Goal: Task Accomplishment & Management: Use online tool/utility

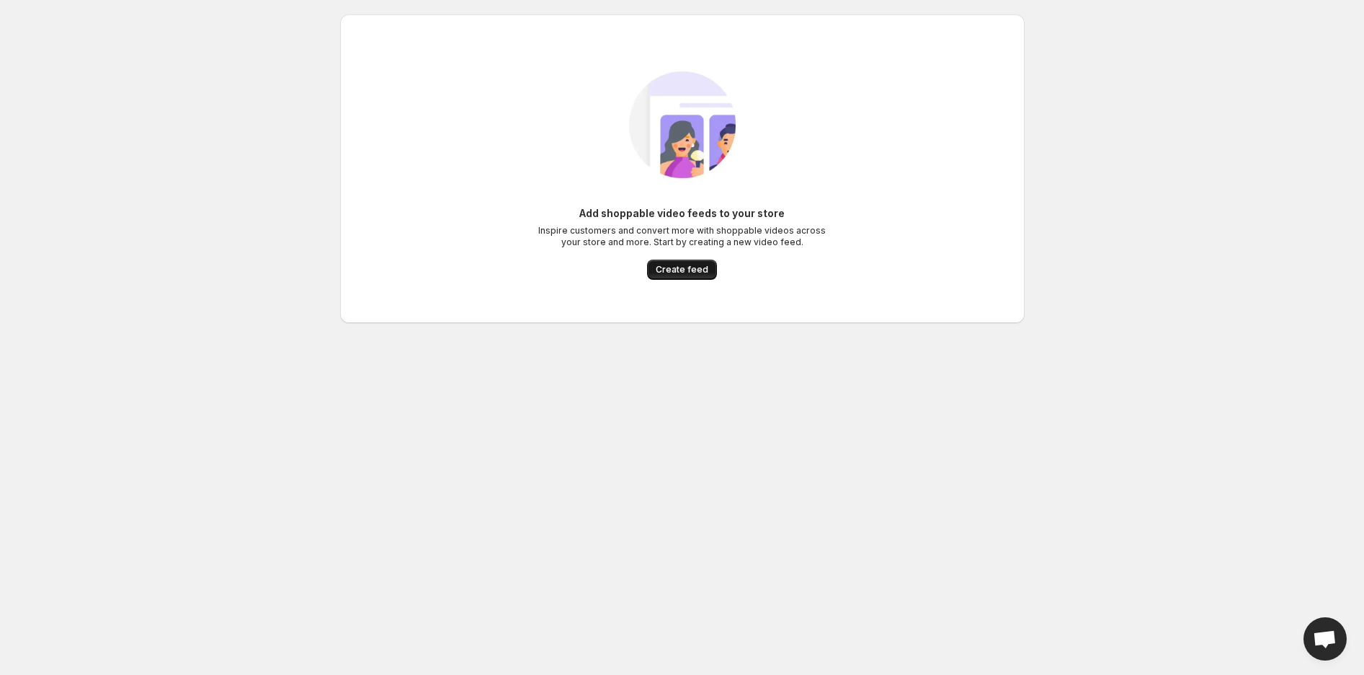
click at [703, 276] on button "Create feed" at bounding box center [682, 269] width 70 height 20
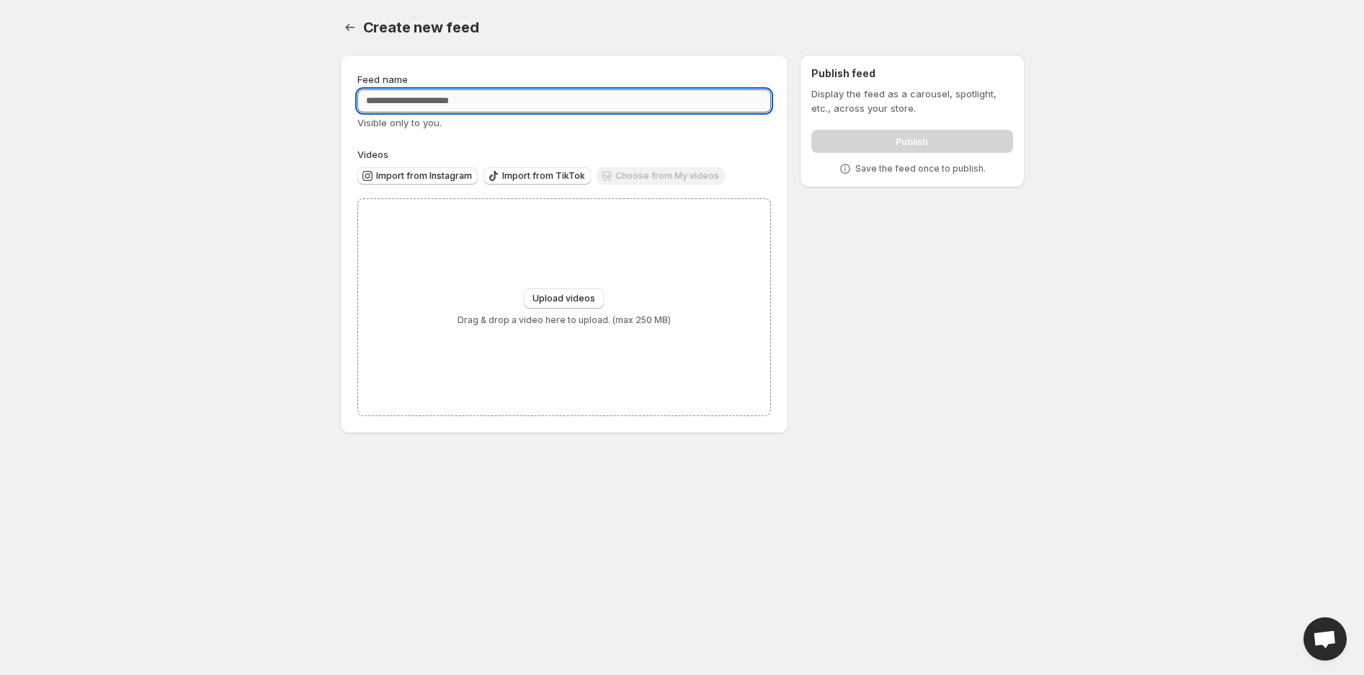
click at [443, 102] on input "Feed name" at bounding box center [564, 100] width 414 height 23
type input "******"
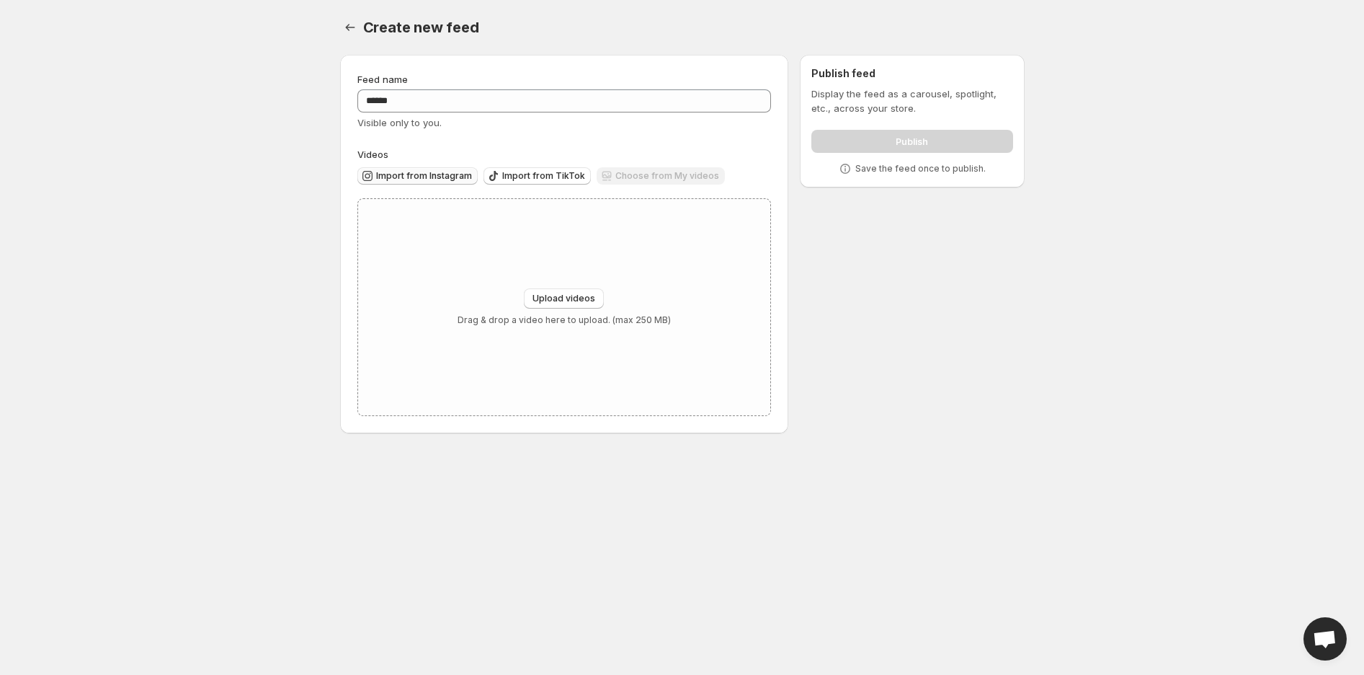
click at [445, 172] on span "Import from Instagram" at bounding box center [424, 176] width 96 height 12
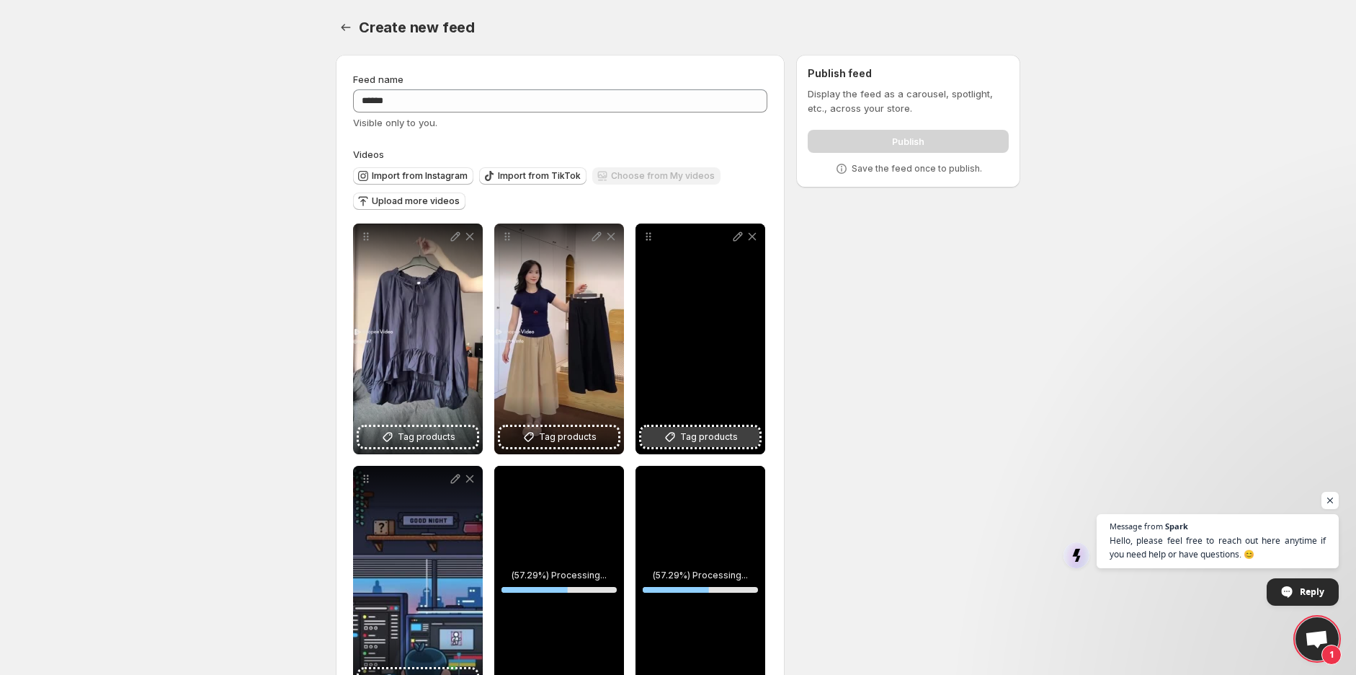
click at [689, 436] on span "Tag products" at bounding box center [709, 437] width 58 height 14
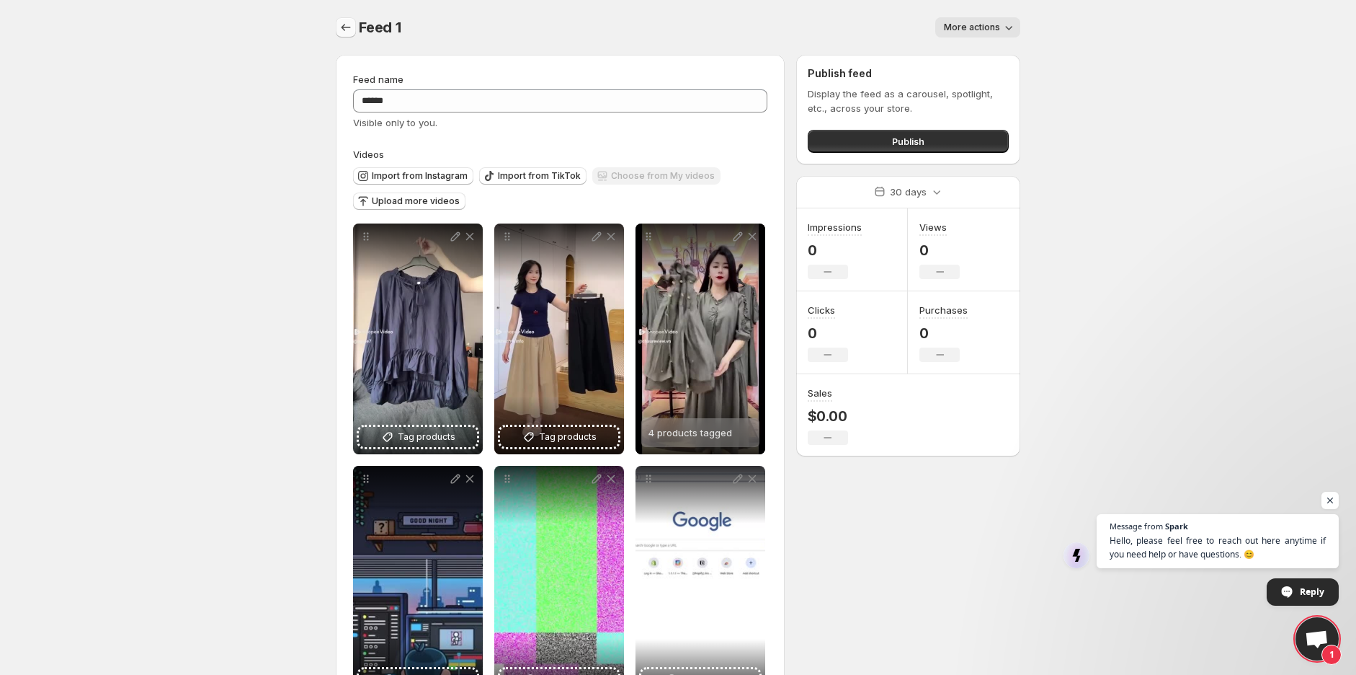
click at [352, 35] on button "Settings" at bounding box center [346, 27] width 20 height 20
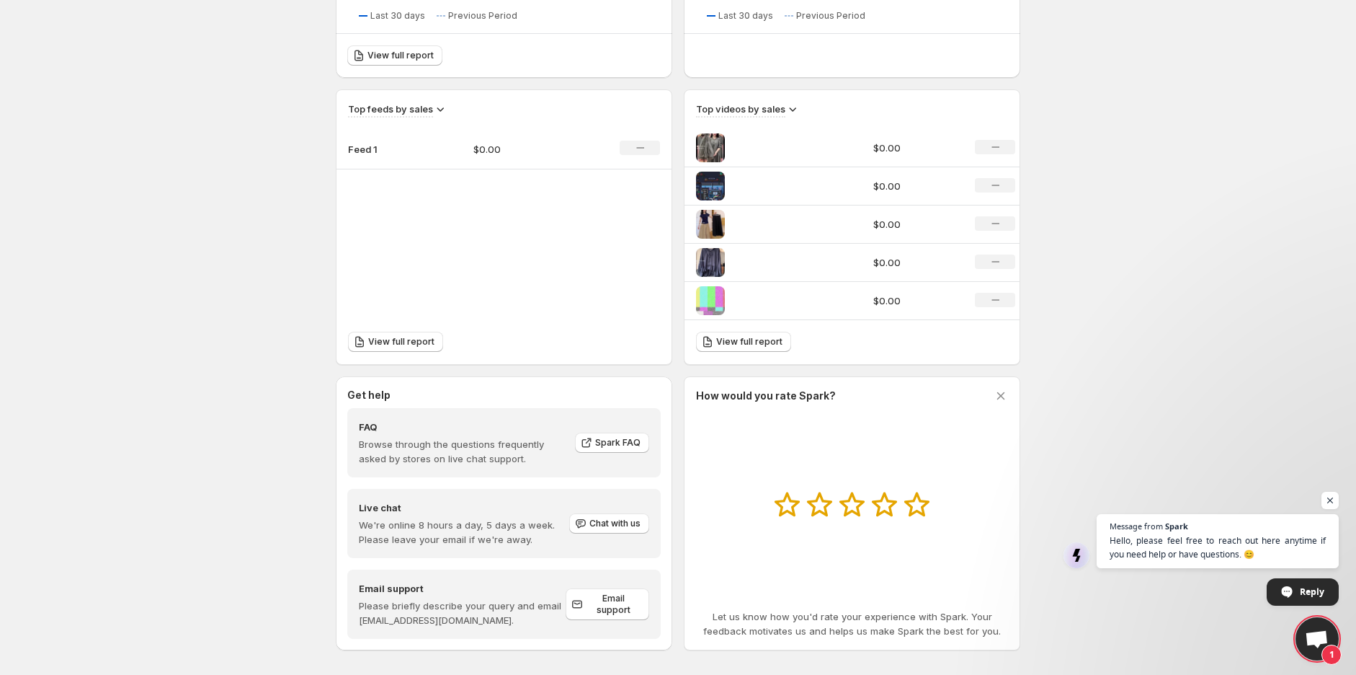
scroll to position [428, 0]
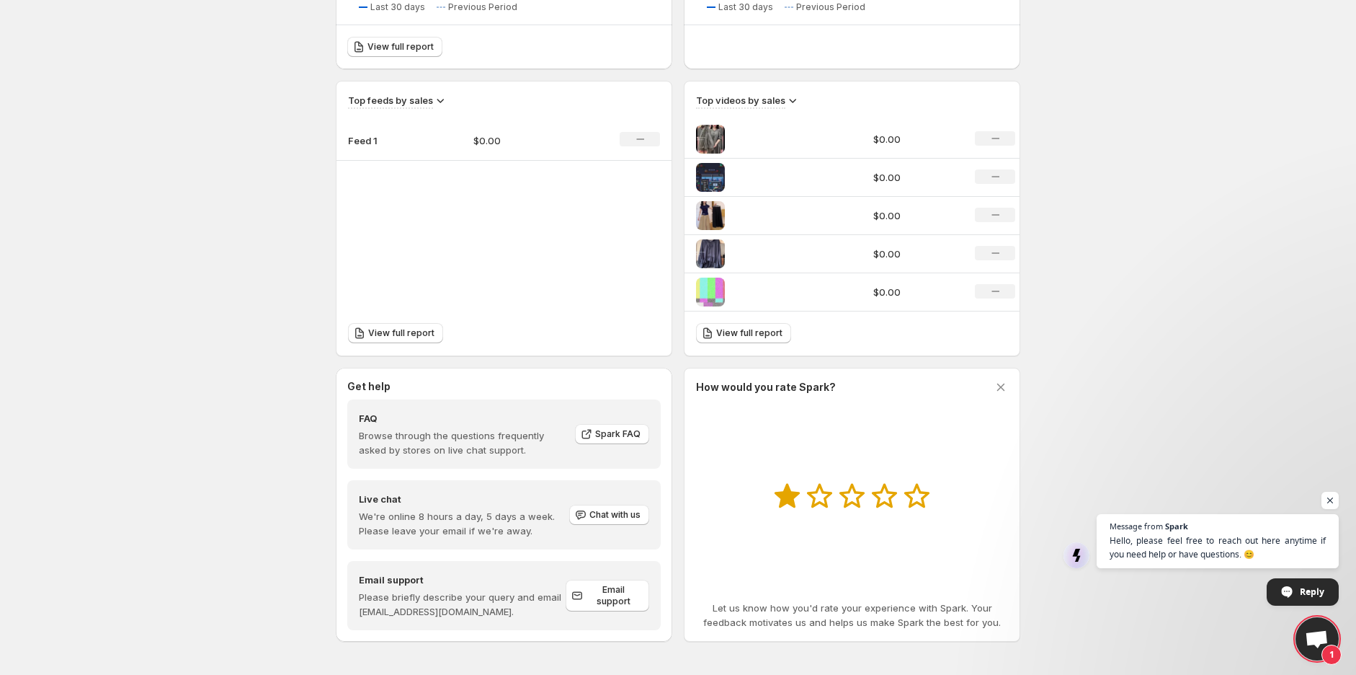
click at [788, 499] on icon at bounding box center [787, 496] width 25 height 25
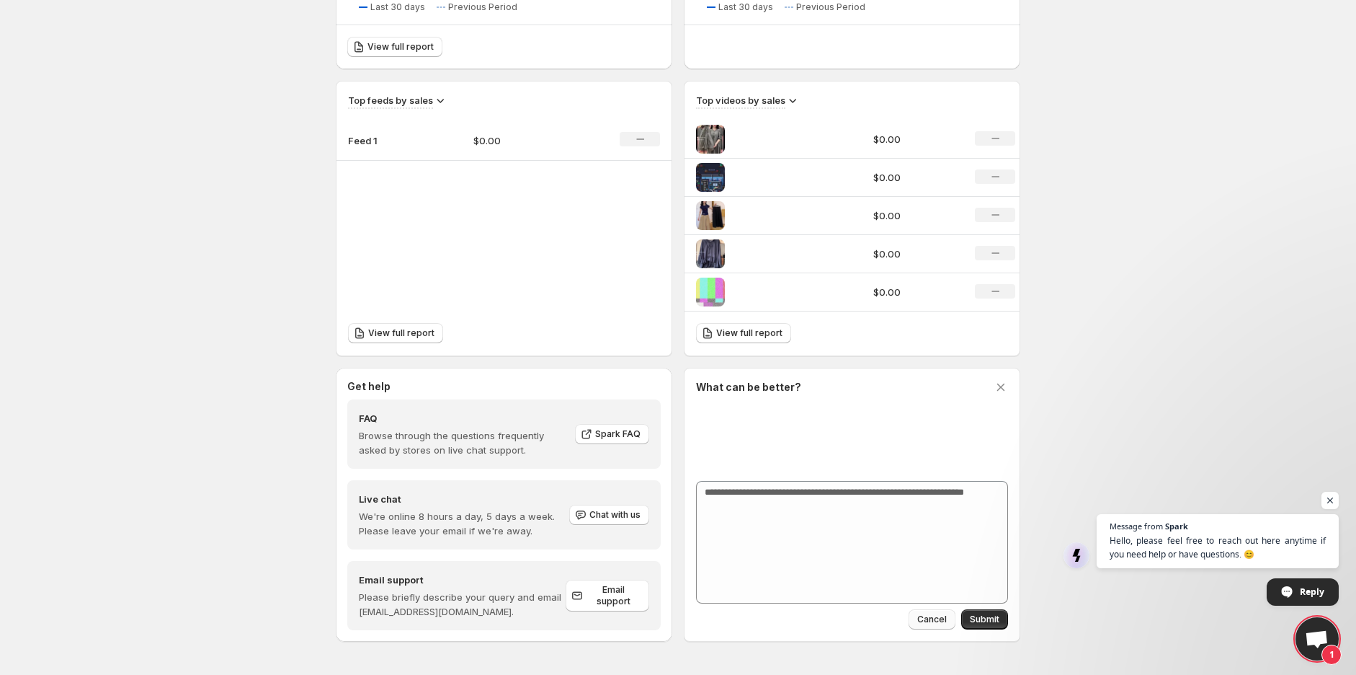
click at [937, 623] on span "Cancel" at bounding box center [933, 619] width 30 height 12
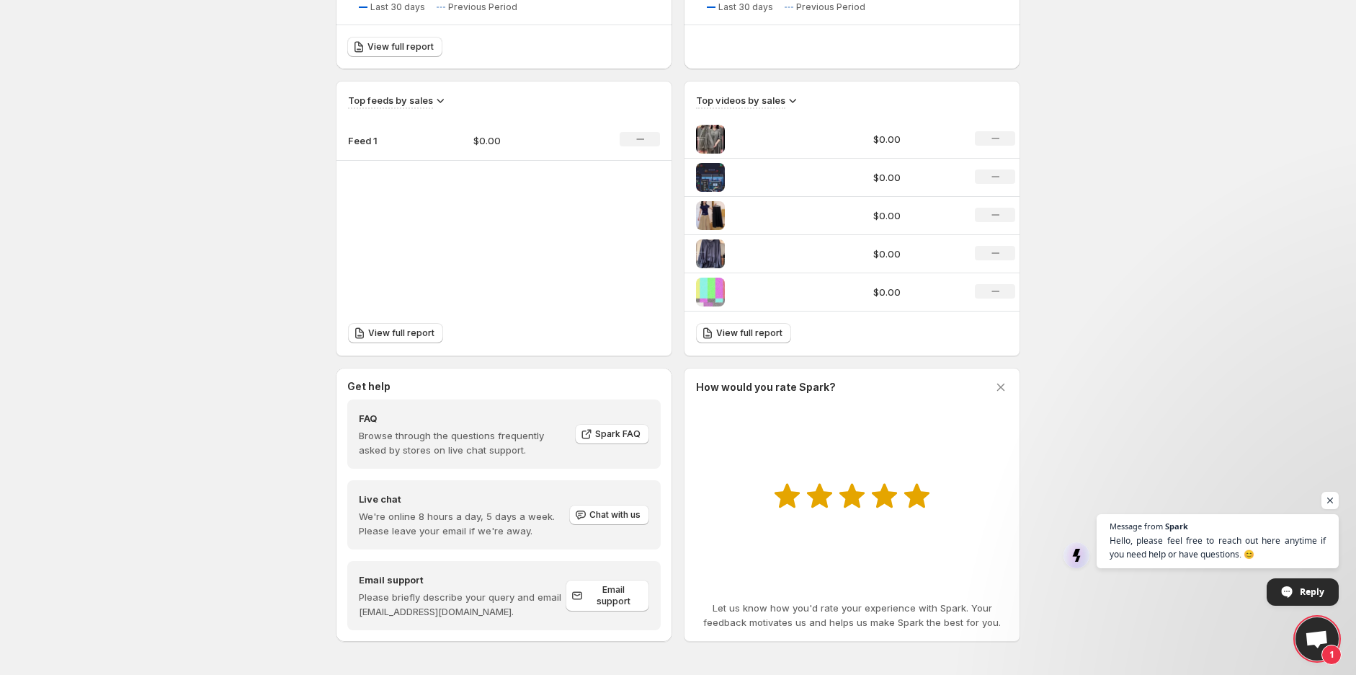
click at [925, 501] on icon at bounding box center [917, 495] width 27 height 25
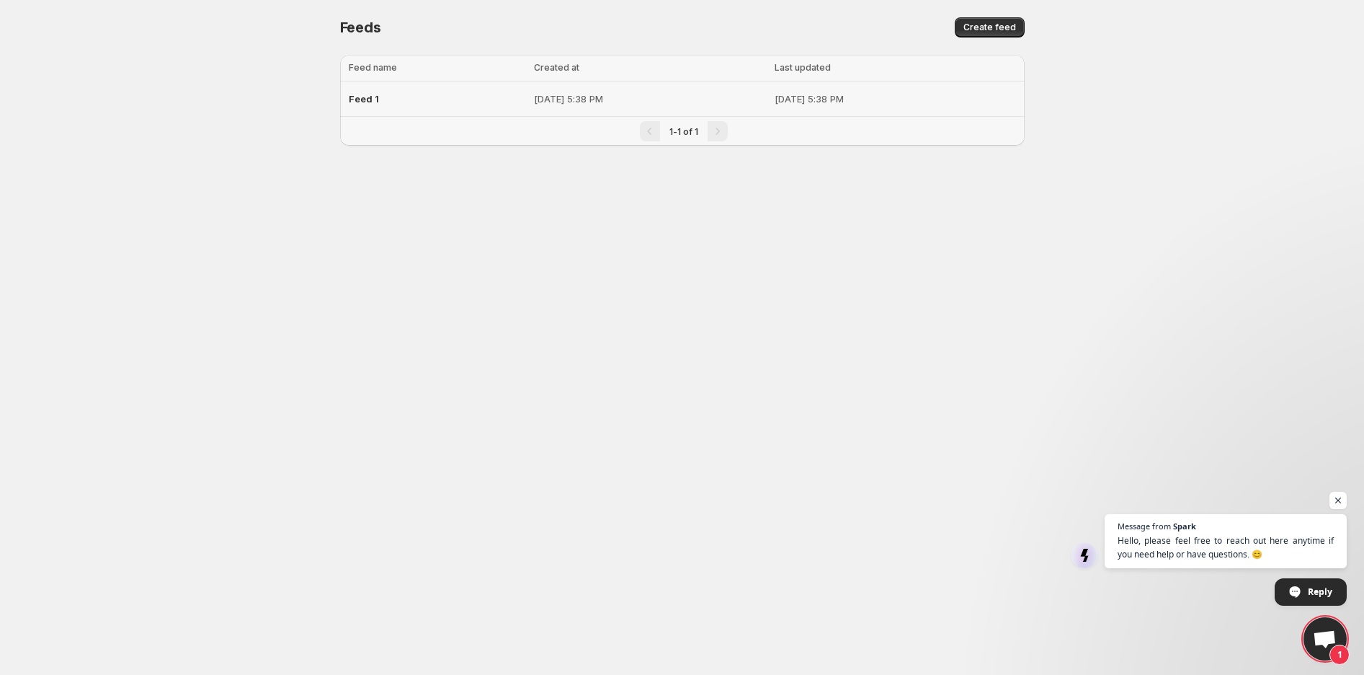
click at [891, 94] on p "[DATE] 5:38 PM" at bounding box center [895, 99] width 241 height 14
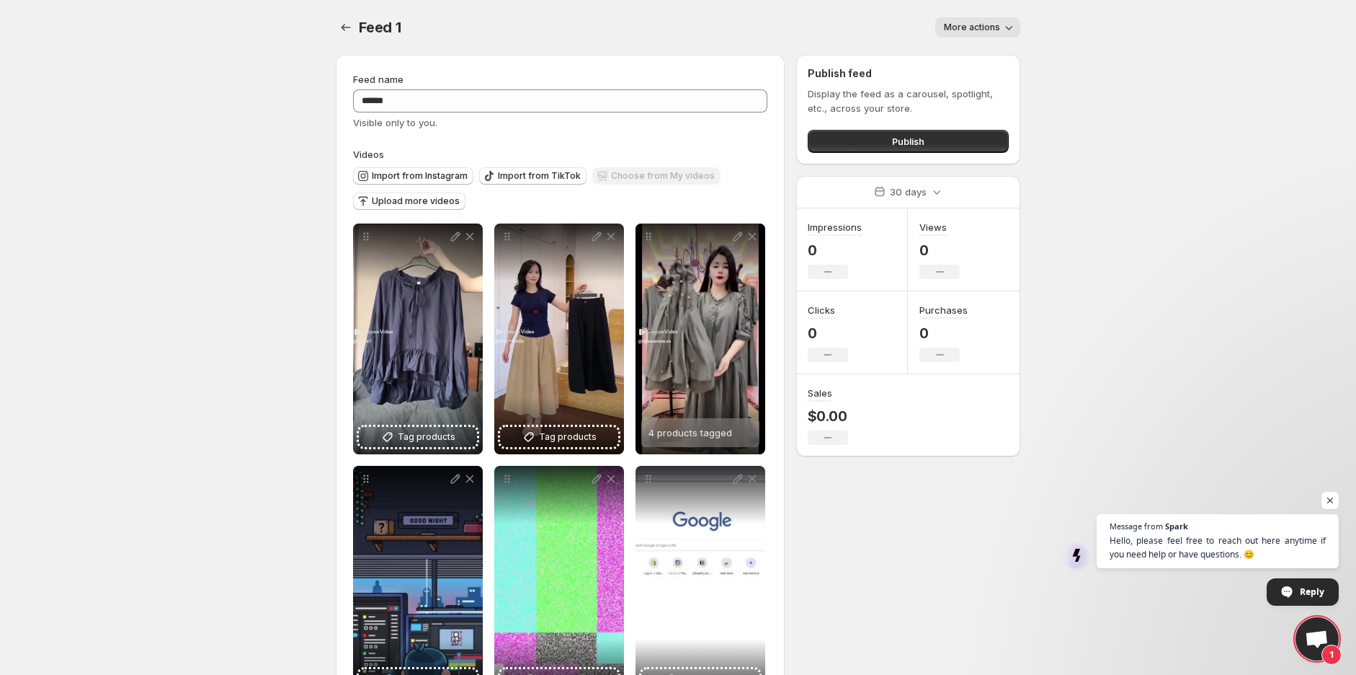
click at [1016, 30] on icon "button" at bounding box center [1009, 27] width 14 height 14
click at [1105, 146] on body "Home Feeds Videos Subscription Settings Feed 1. This page is ready Feed 1 More …" at bounding box center [678, 337] width 1356 height 675
click at [1004, 28] on icon "button" at bounding box center [1009, 27] width 14 height 14
click at [1096, 74] on body "Home Feeds Videos Subscription Settings Feed 1. This page is ready Feed 1 More …" at bounding box center [678, 337] width 1356 height 675
click at [860, 136] on button "Publish" at bounding box center [908, 141] width 201 height 23
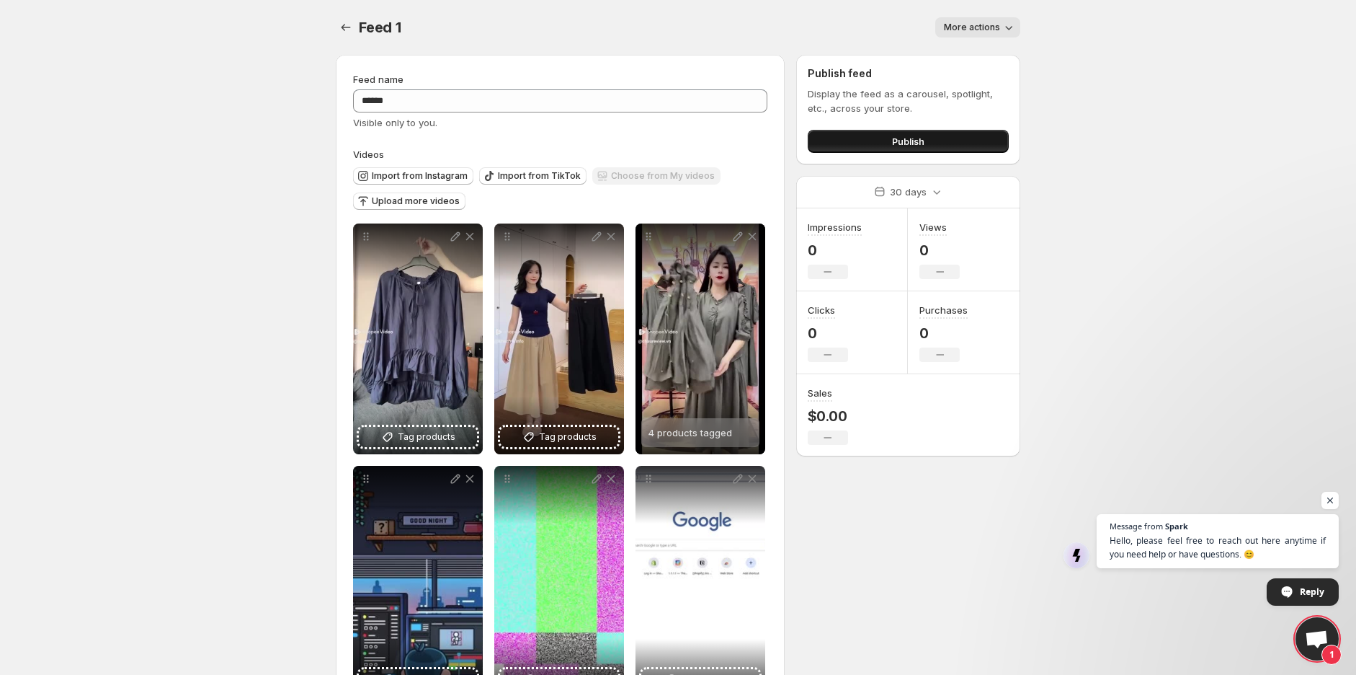
click at [912, 133] on button "Publish" at bounding box center [908, 141] width 201 height 23
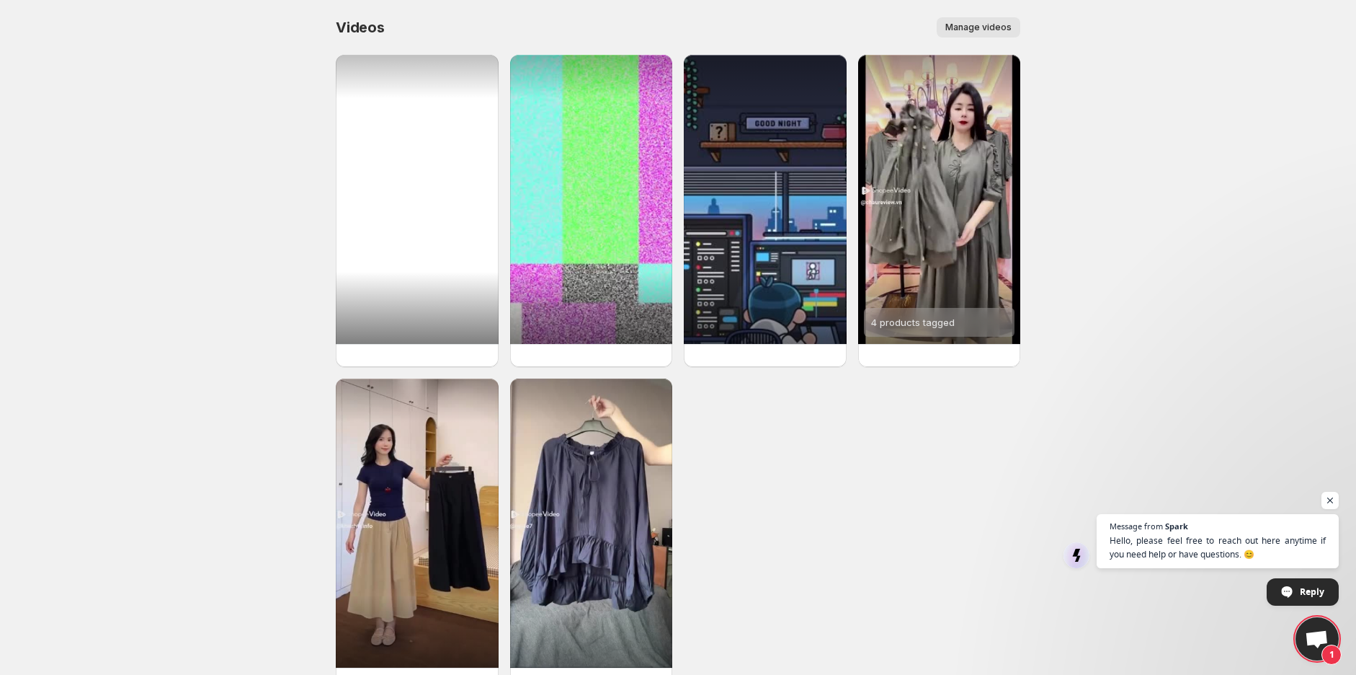
click at [454, 200] on div at bounding box center [417, 199] width 163 height 289
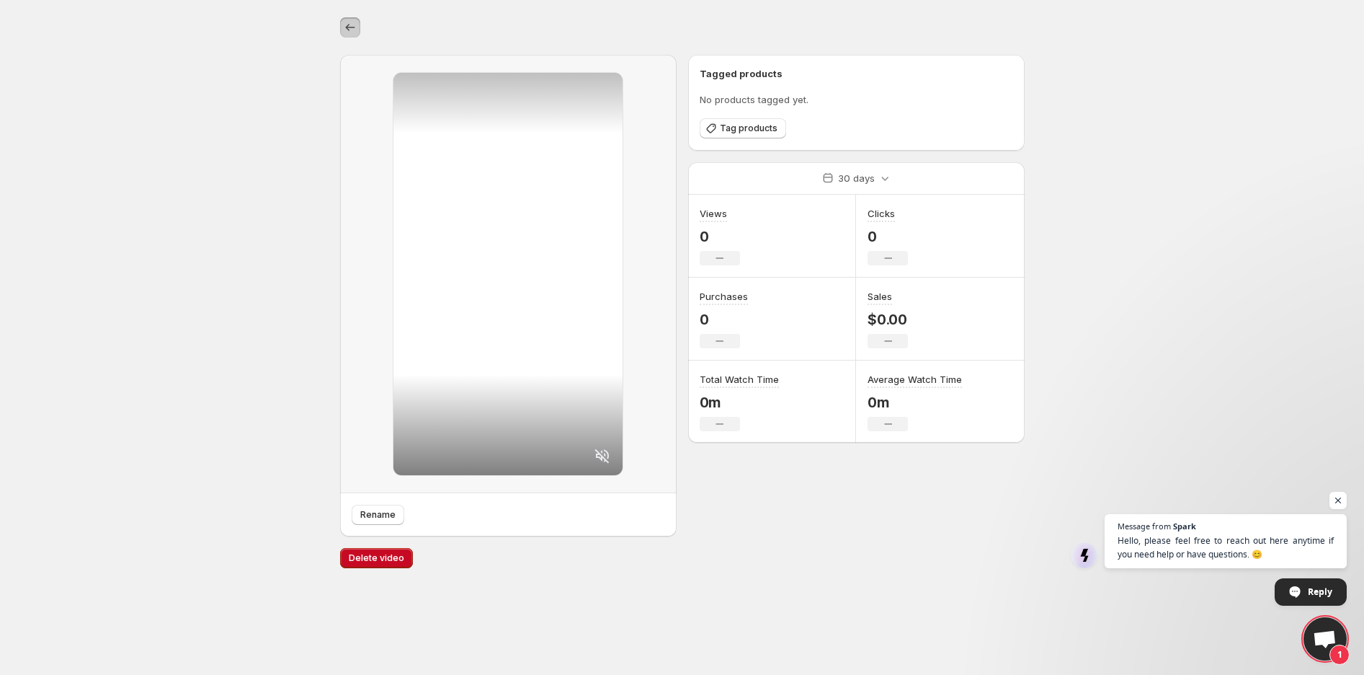
click at [350, 29] on icon "Settings" at bounding box center [350, 27] width 14 height 14
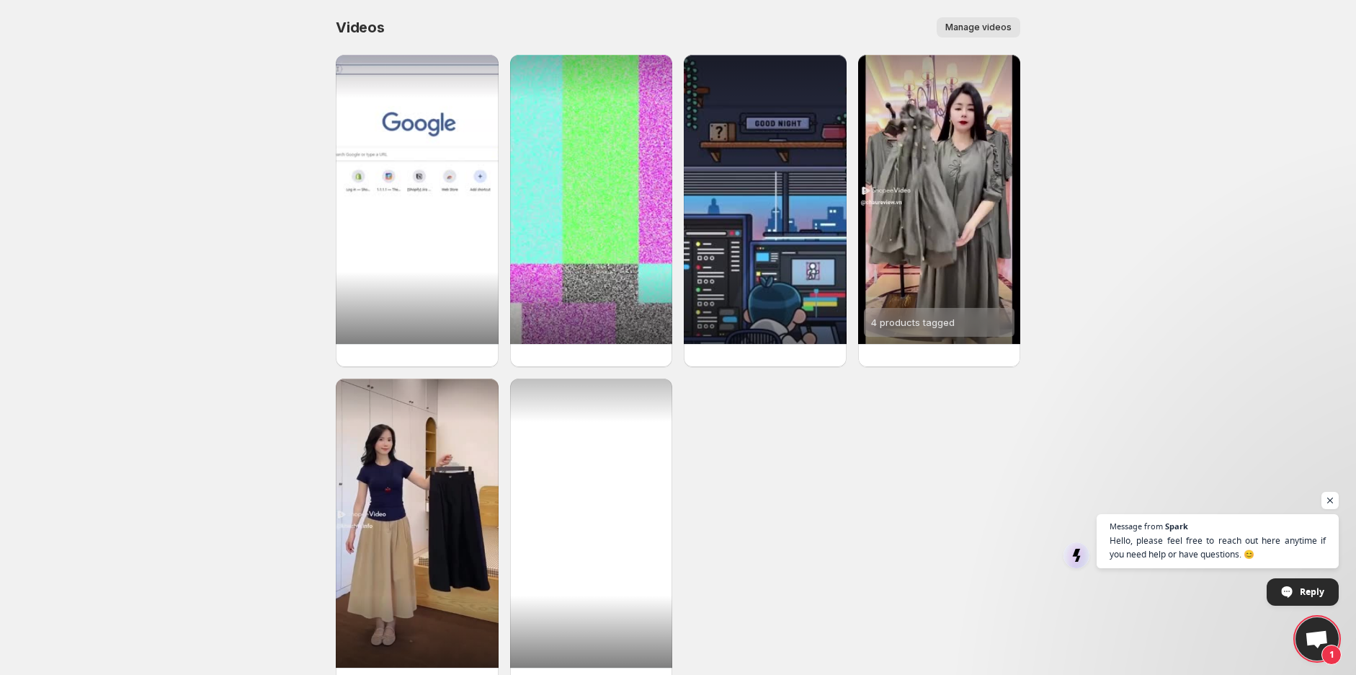
click at [623, 523] on div at bounding box center [591, 522] width 163 height 289
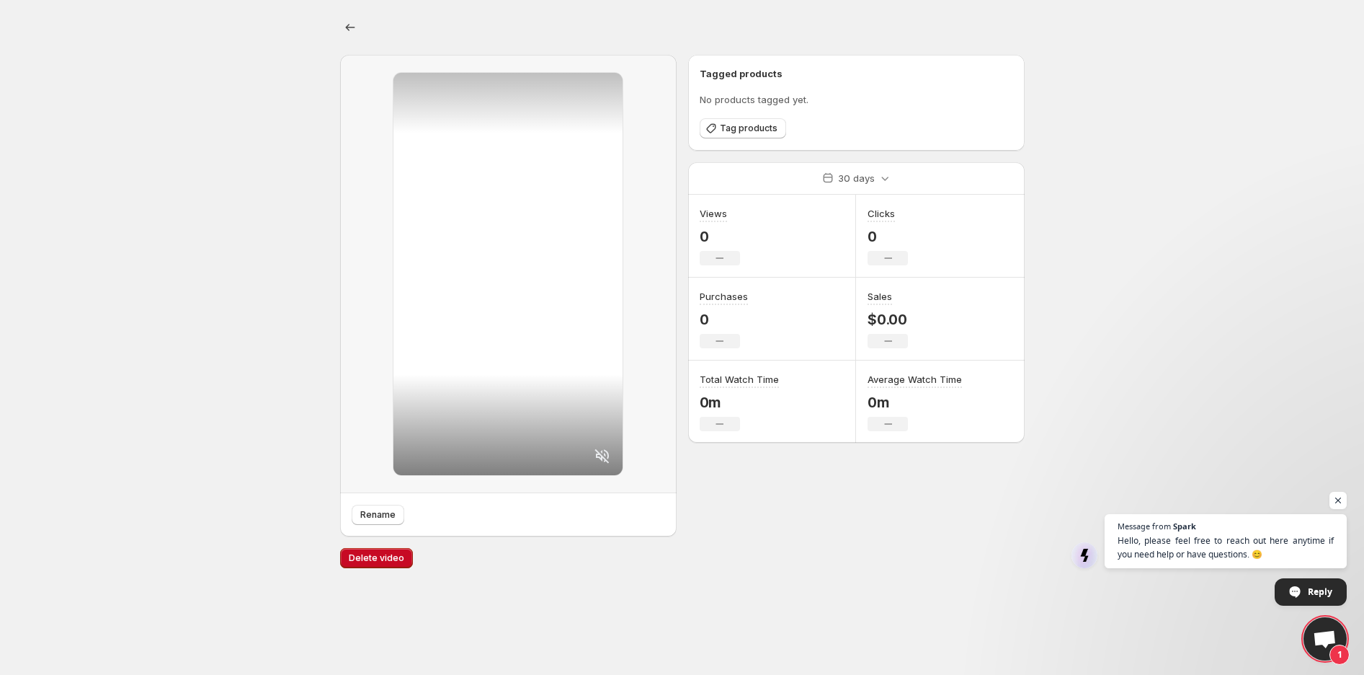
click at [747, 115] on div "Tagged products No products tagged yet. Tag products" at bounding box center [857, 102] width 314 height 73
click at [743, 130] on span "Tag products" at bounding box center [749, 129] width 58 height 12
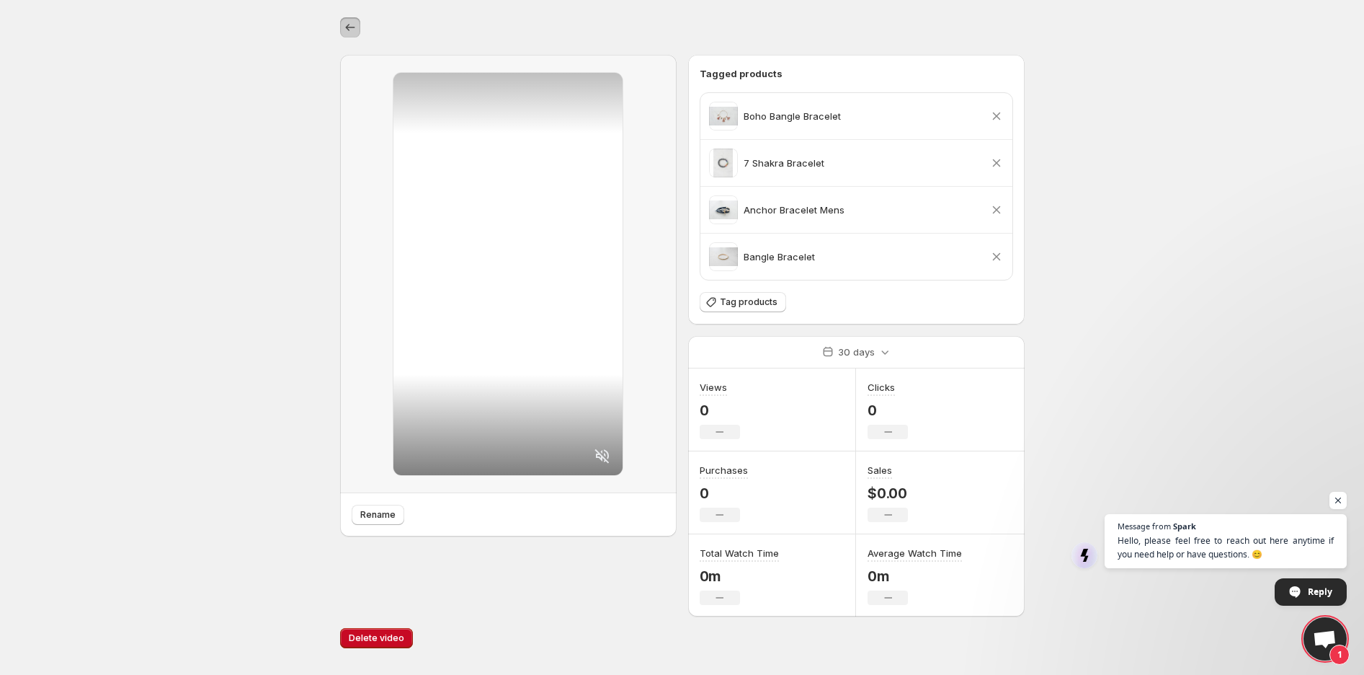
drag, startPoint x: 352, startPoint y: 21, endPoint x: 1028, endPoint y: 239, distance: 710.5
click at [1021, 229] on div "Rename Tagged products Boho Bangle Bracelet Remove product 7 Shakra Bracelet Re…" at bounding box center [682, 331] width 719 height 662
click at [868, 357] on p "30 days" at bounding box center [856, 352] width 37 height 14
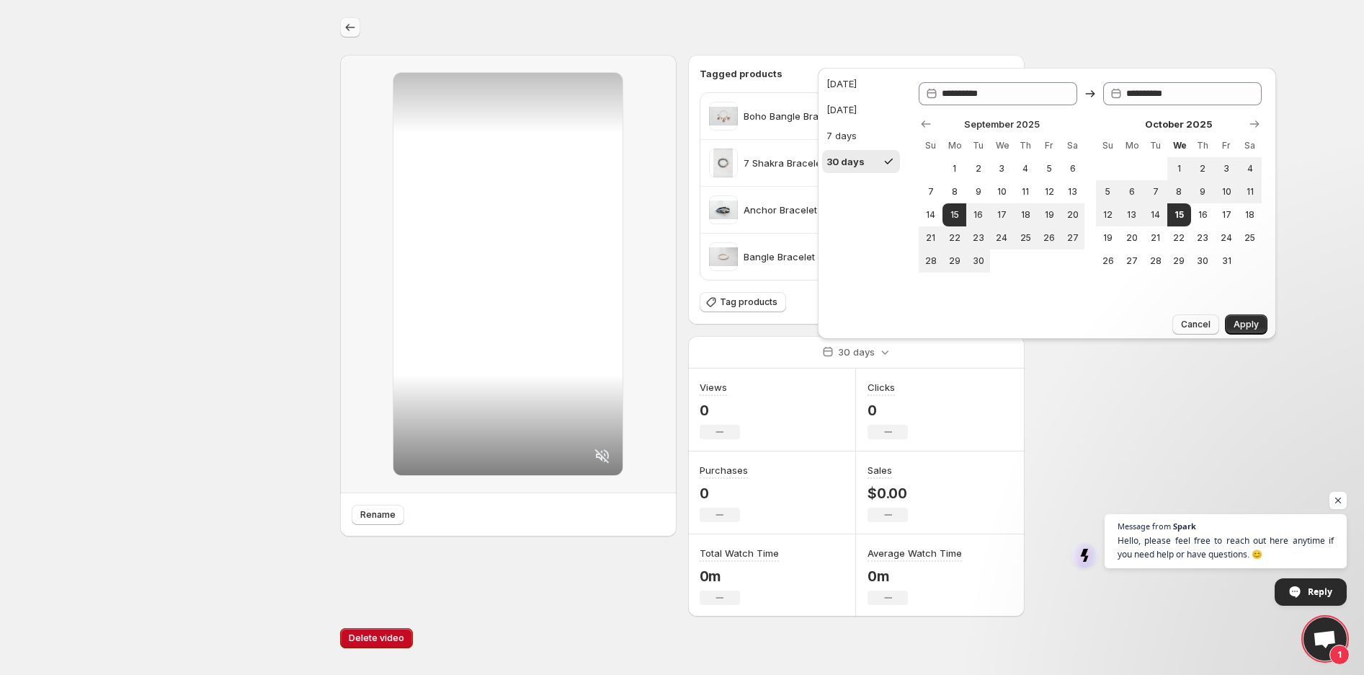
click at [355, 27] on icon "Settings" at bounding box center [350, 27] width 14 height 14
